Goal: Information Seeking & Learning: Check status

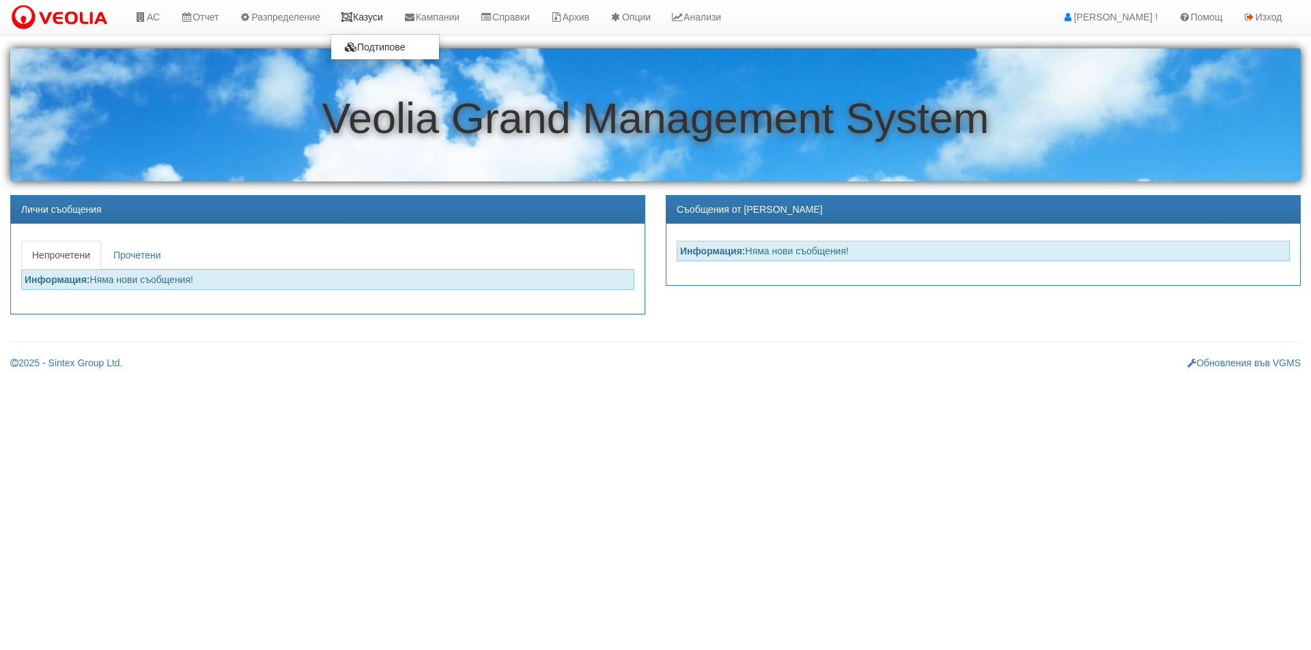
click at [345, 15] on link "Казуси" at bounding box center [361, 17] width 63 height 34
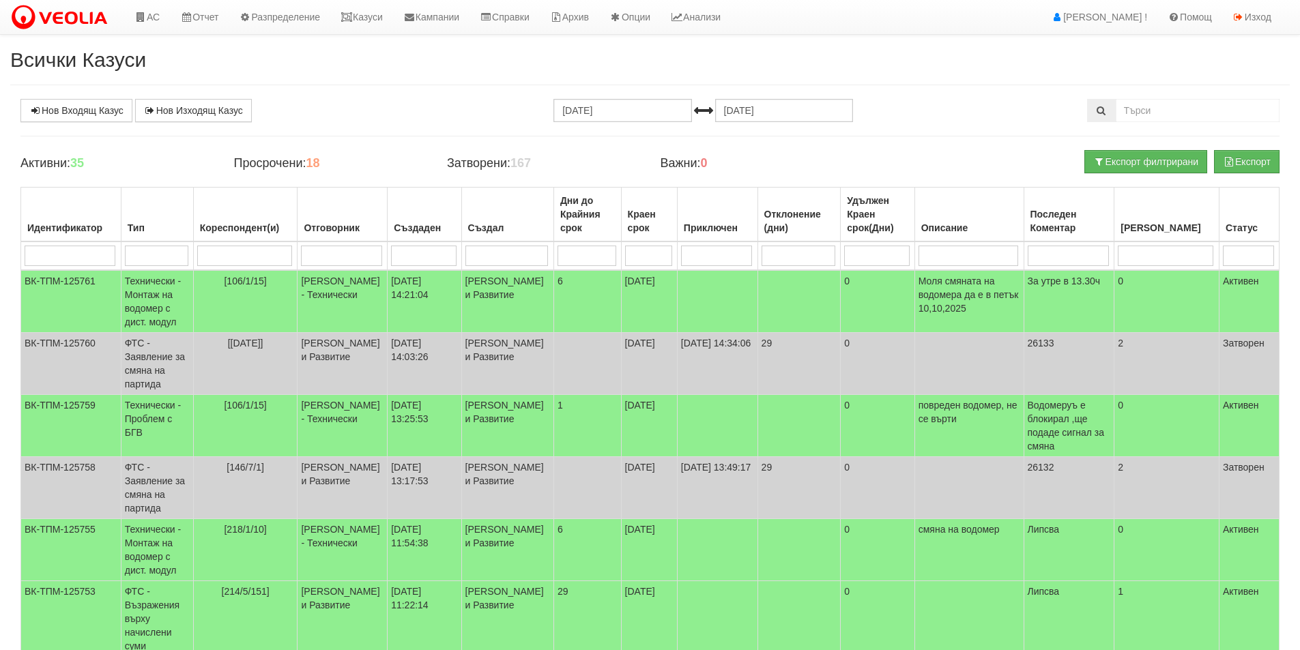
click at [341, 249] on input "search" at bounding box center [341, 256] width 81 height 20
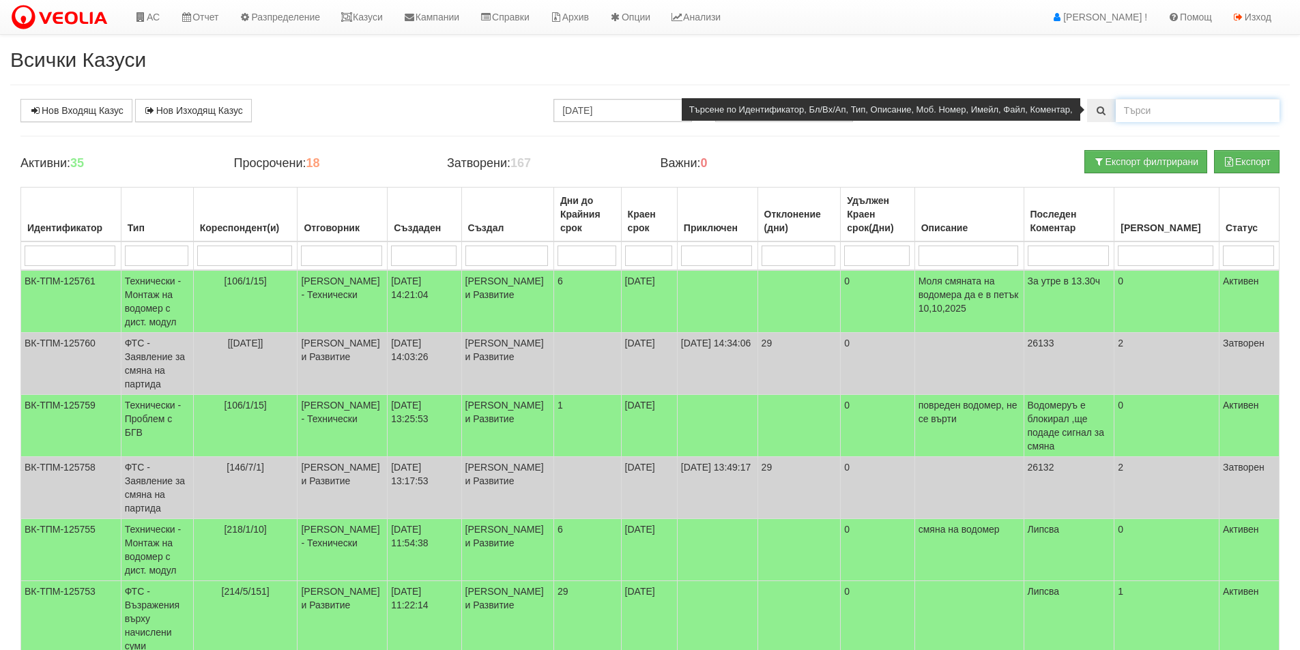
click at [1157, 115] on input "text" at bounding box center [1198, 110] width 164 height 23
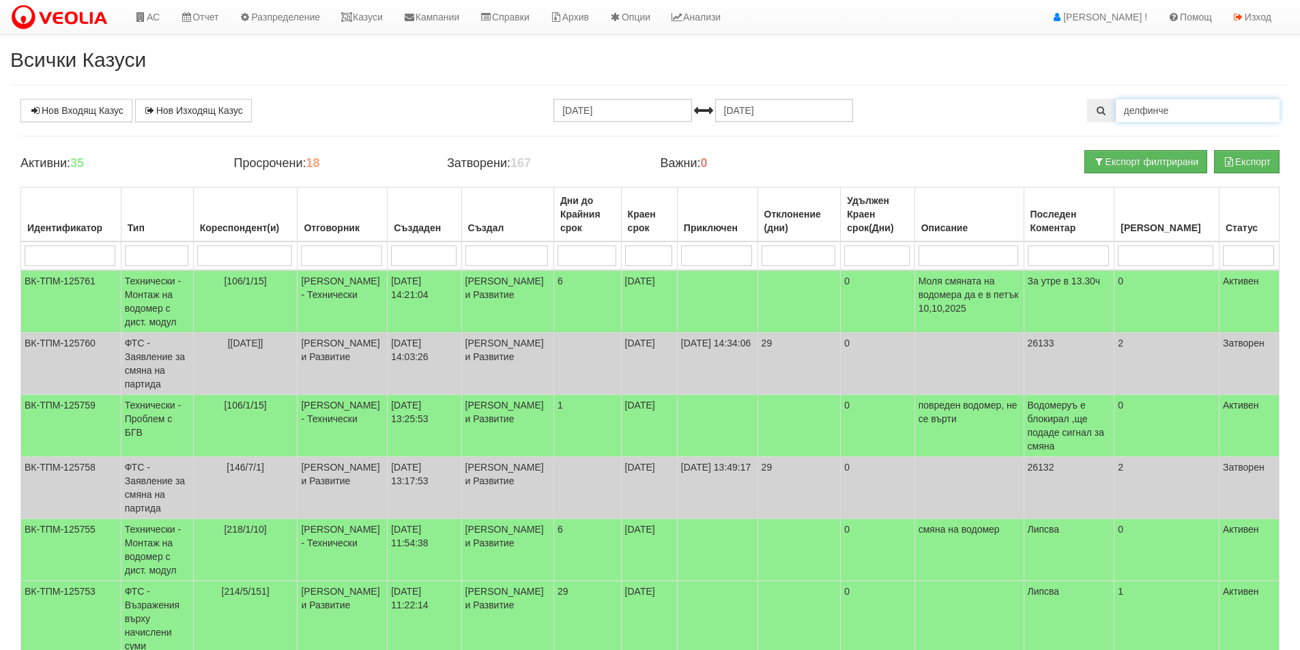
type input "делфинче"
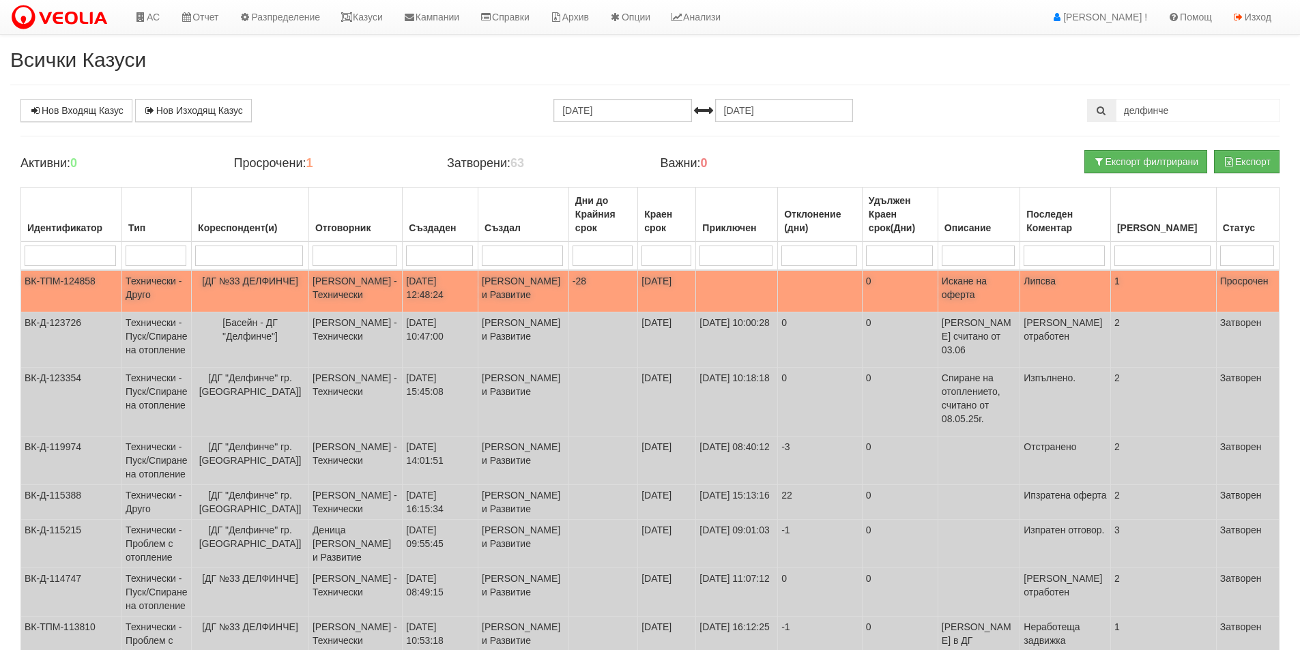
click at [371, 283] on td "[PERSON_NAME] - Технически" at bounding box center [356, 291] width 94 height 42
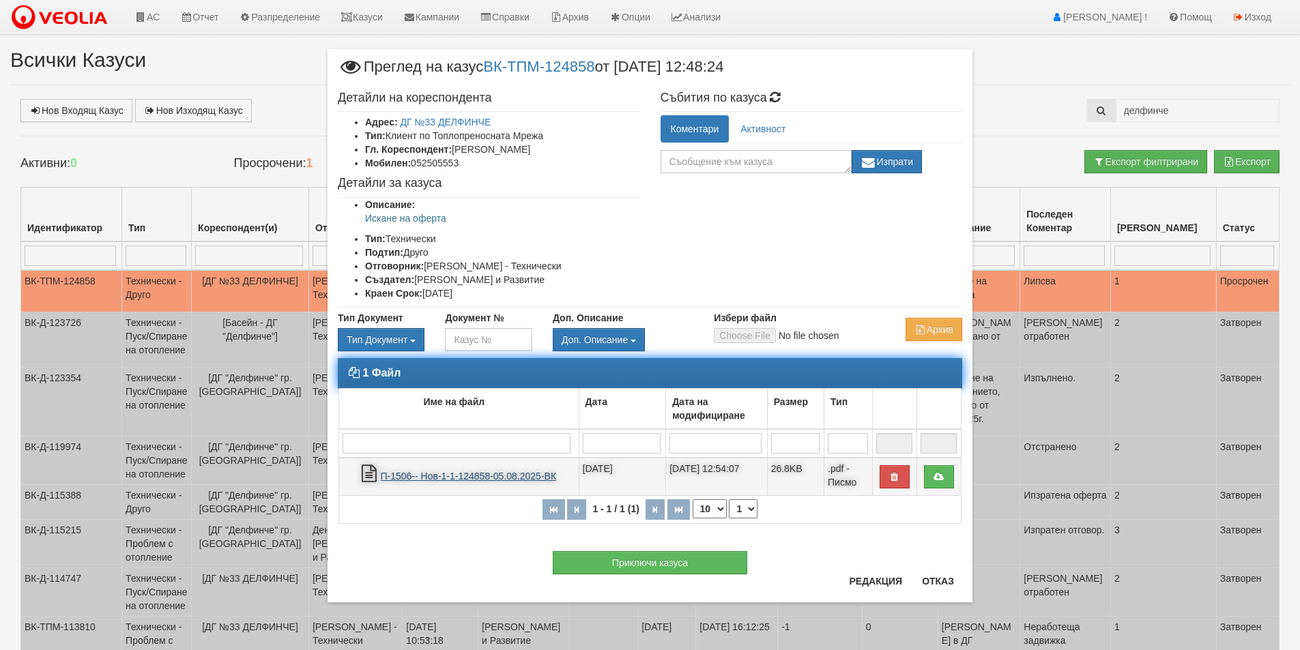
click at [444, 478] on link "П-1506-- Нов-1-1-124858-05.08.2025-ВК" at bounding box center [468, 476] width 176 height 11
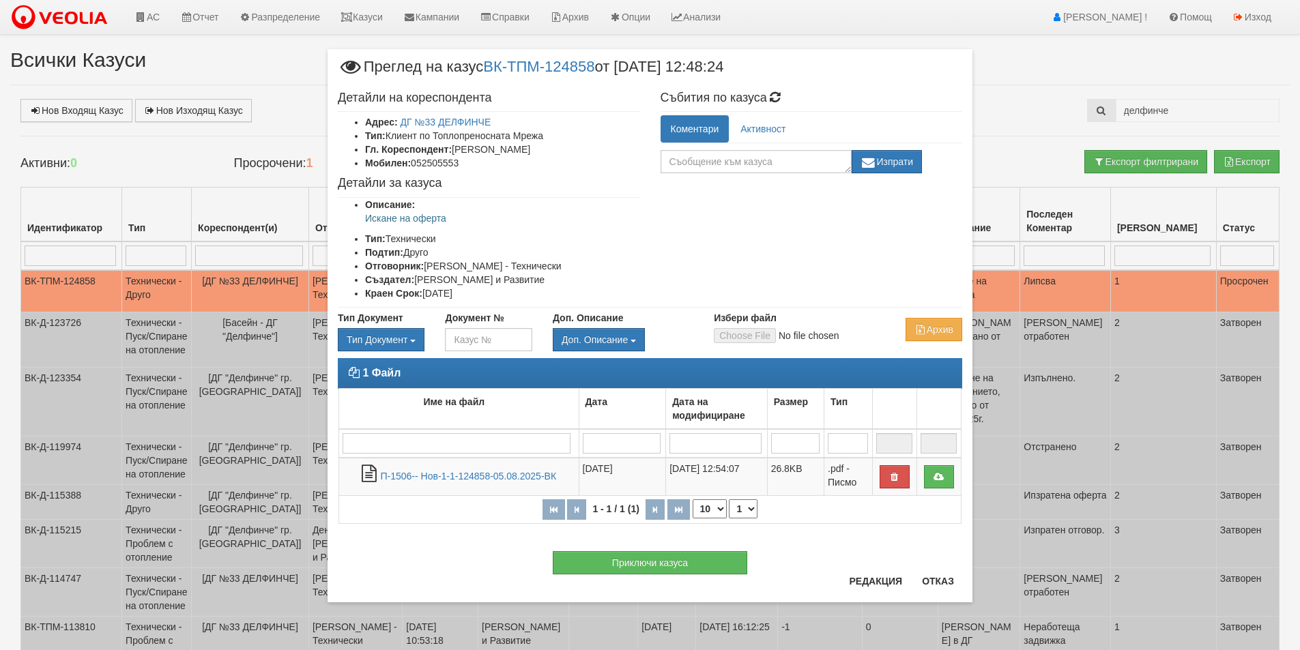
click at [160, 159] on div "× Преглед на казус ВК-ТПМ-124858 от [DATE] 12:48:24 Детайли на кореспондента Ад…" at bounding box center [650, 325] width 1300 height 650
